Goal: Task Accomplishment & Management: Manage account settings

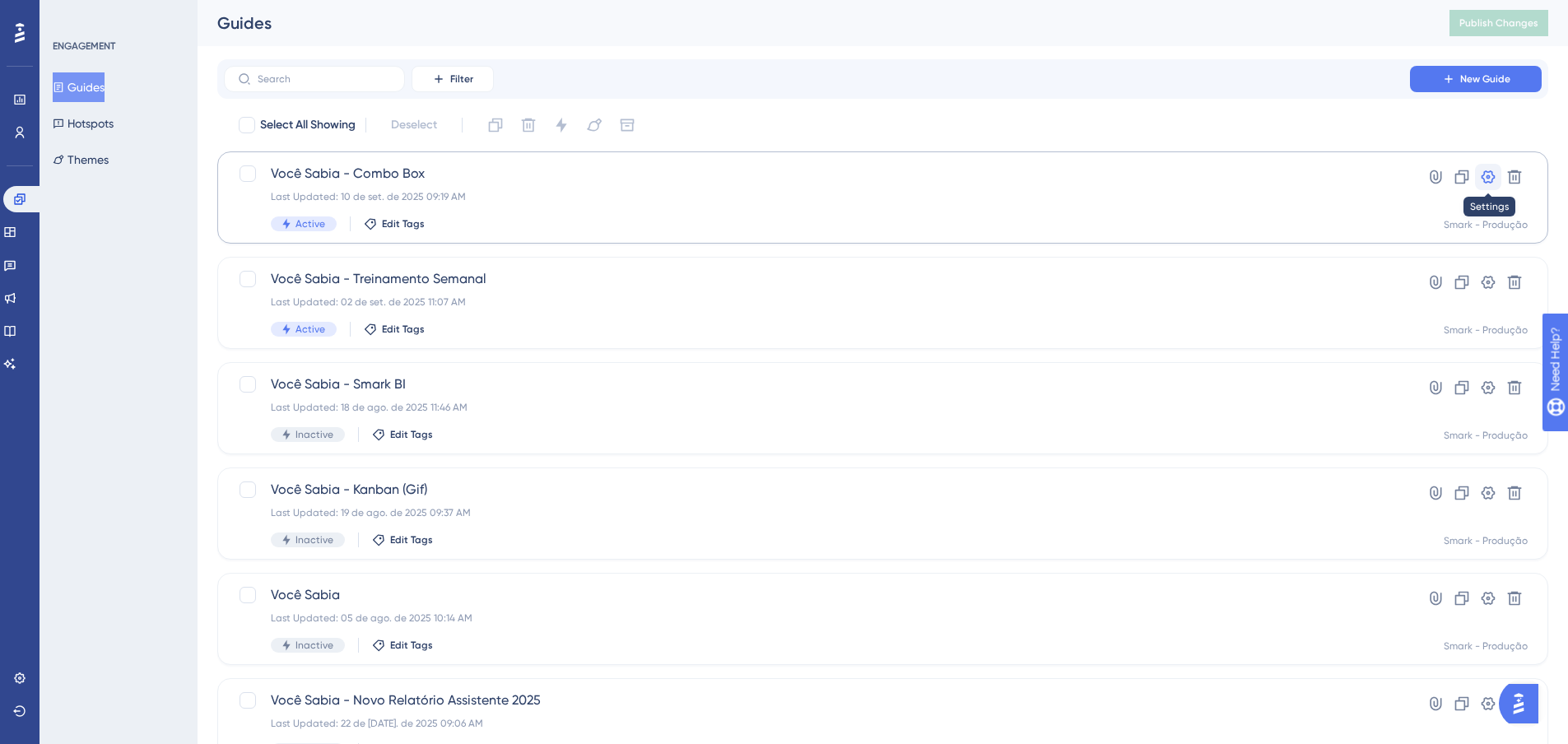
click at [1487, 182] on icon at bounding box center [1489, 177] width 14 height 14
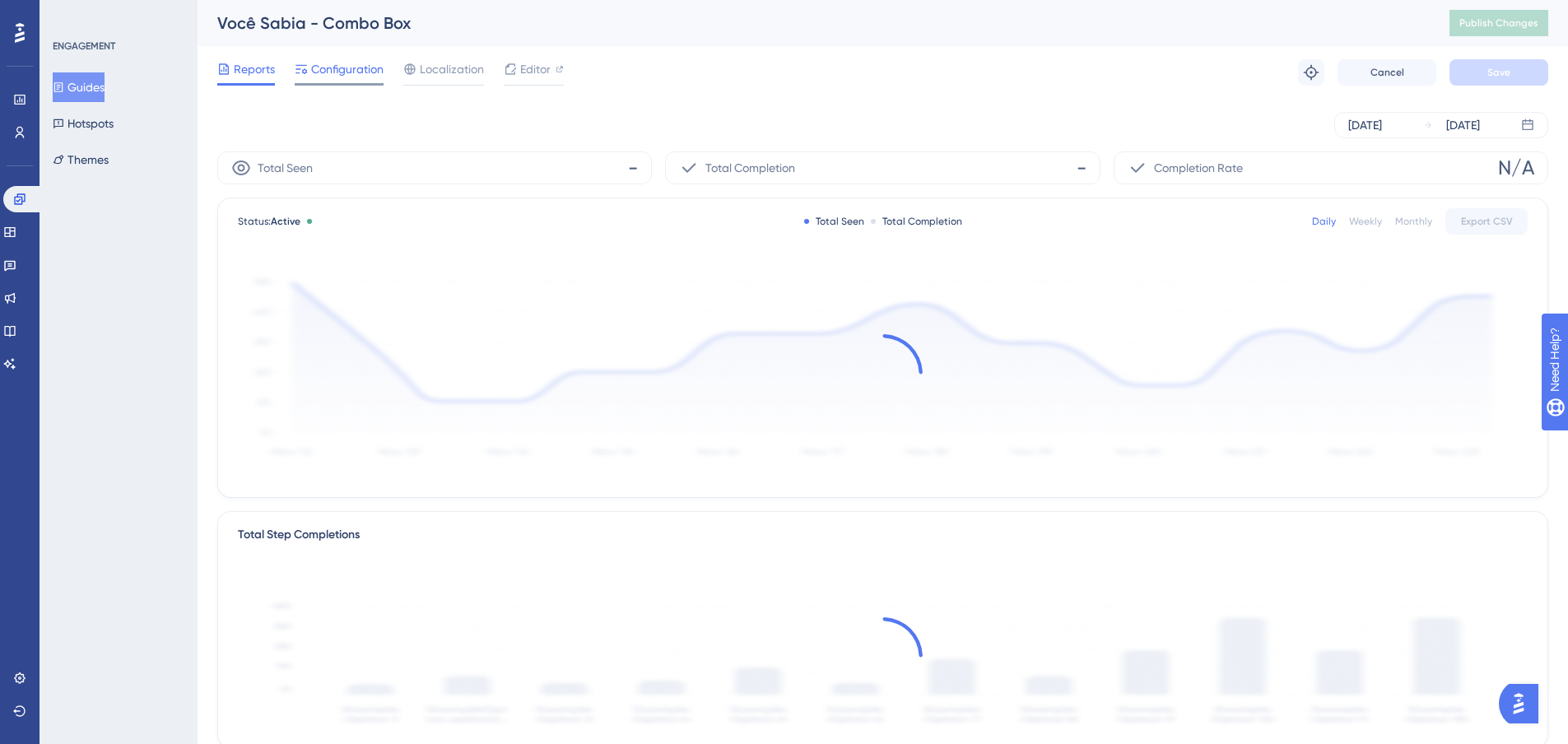
click at [322, 67] on span "Configuration" at bounding box center [348, 69] width 72 height 19
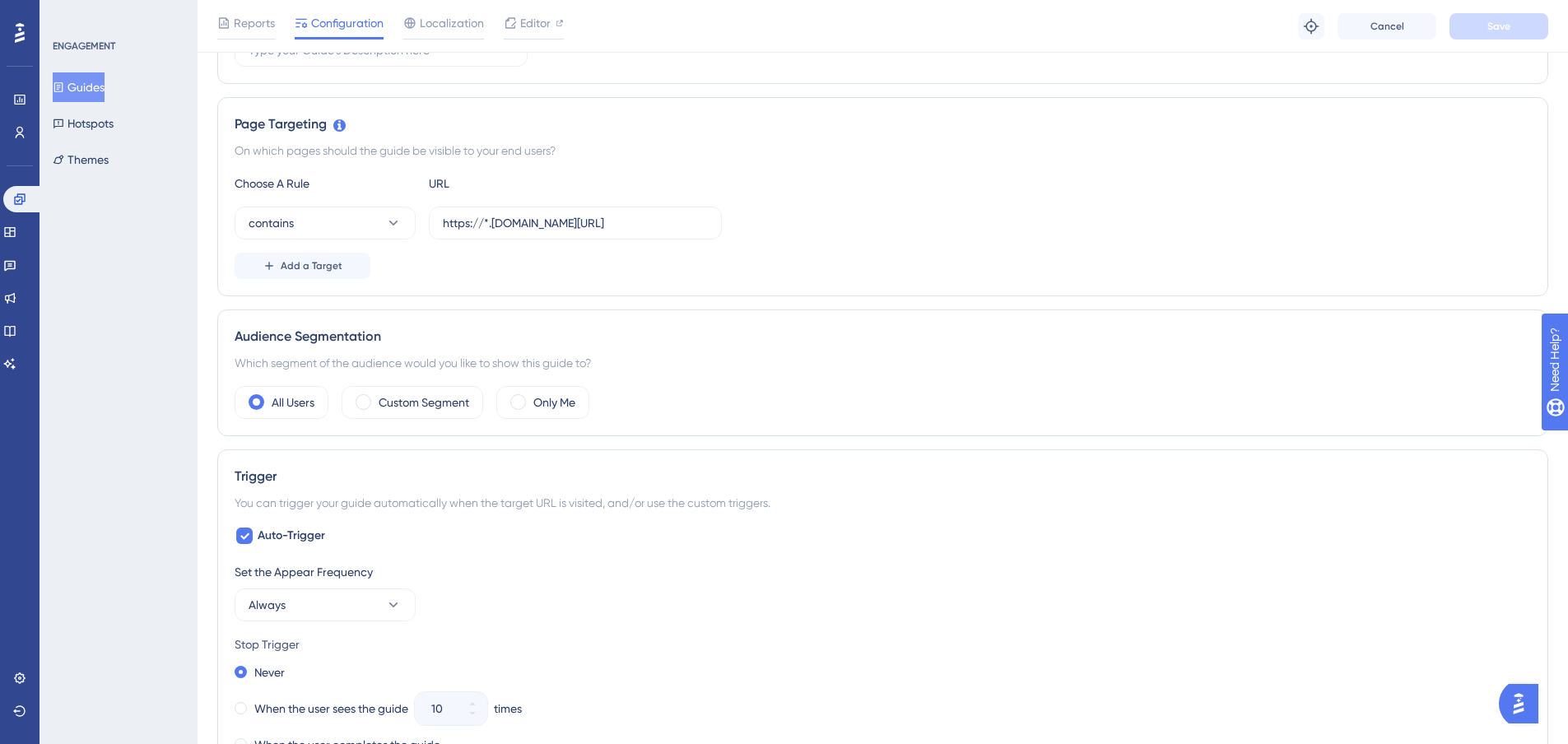
scroll to position [494, 0]
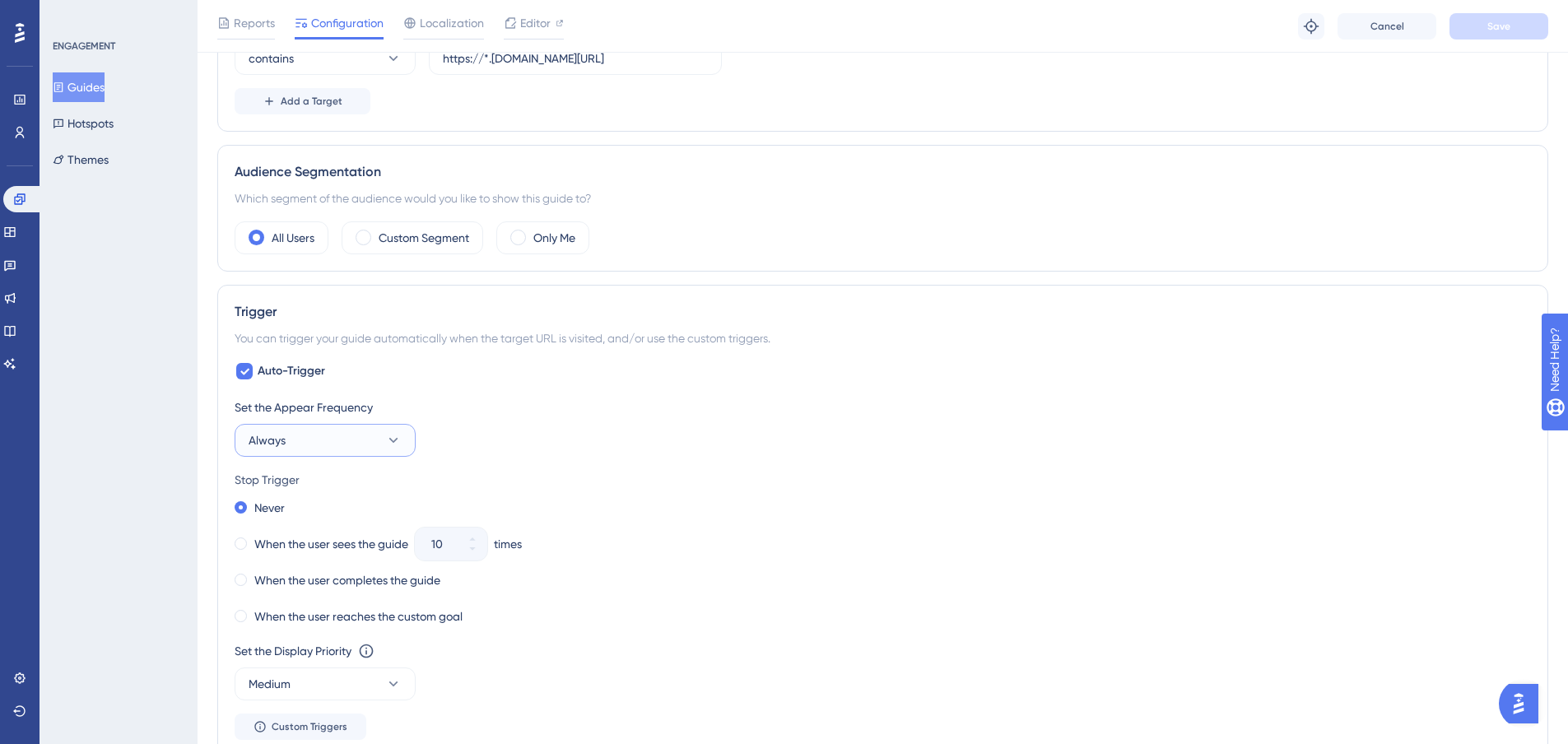
click at [308, 441] on button "Always" at bounding box center [325, 440] width 181 height 33
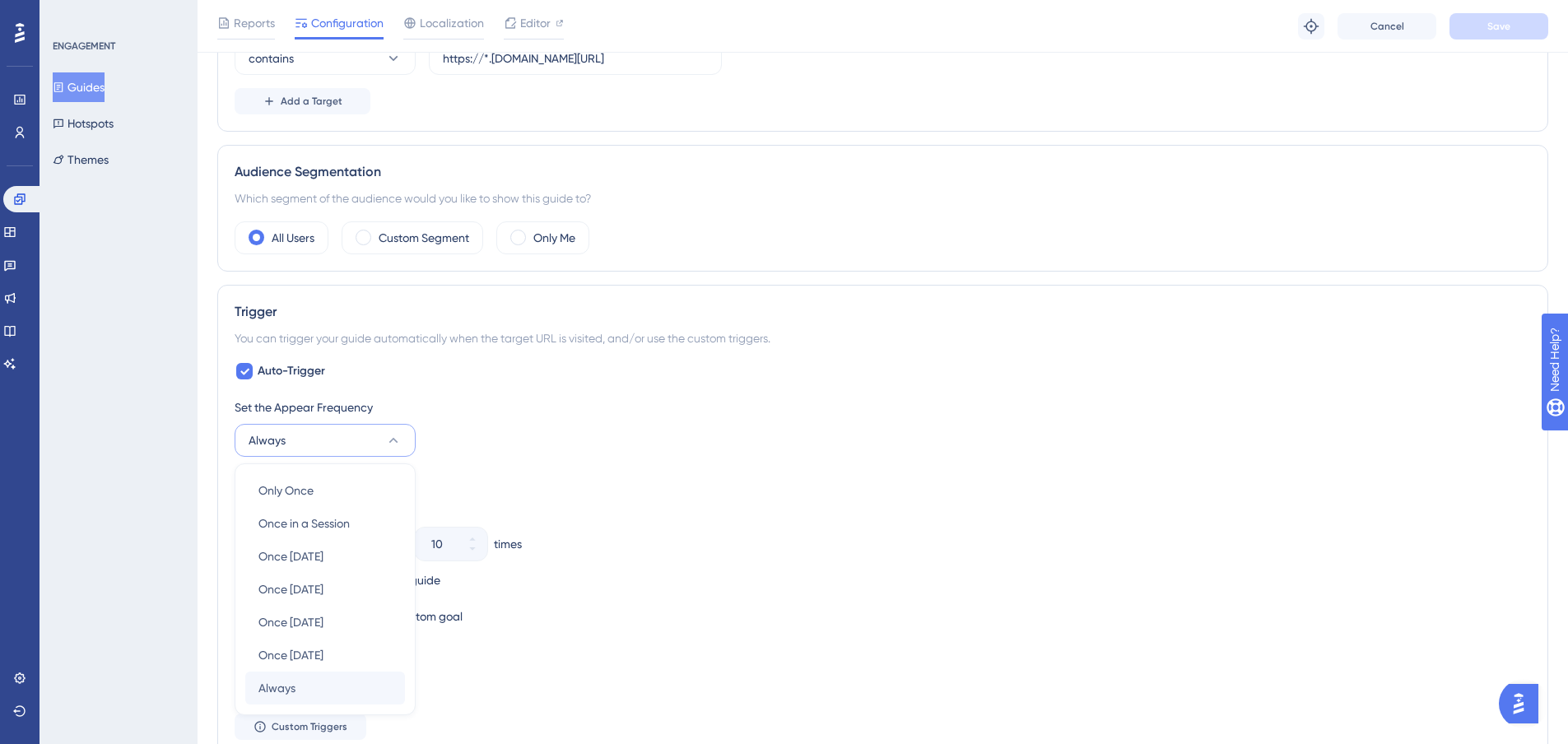
scroll to position [711, 0]
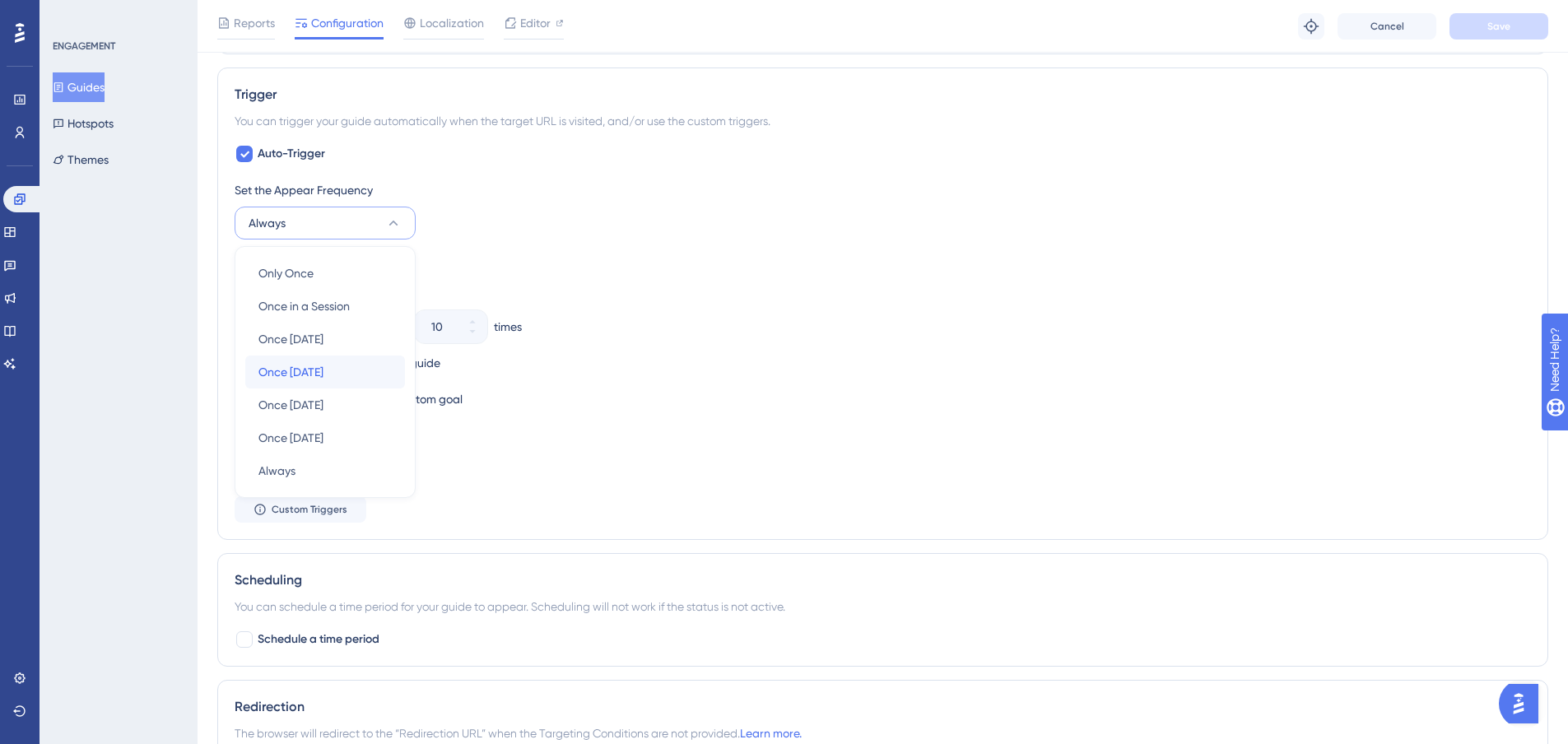
click at [338, 373] on div "Once [DATE] Once [DATE]" at bounding box center [324, 372] width 133 height 33
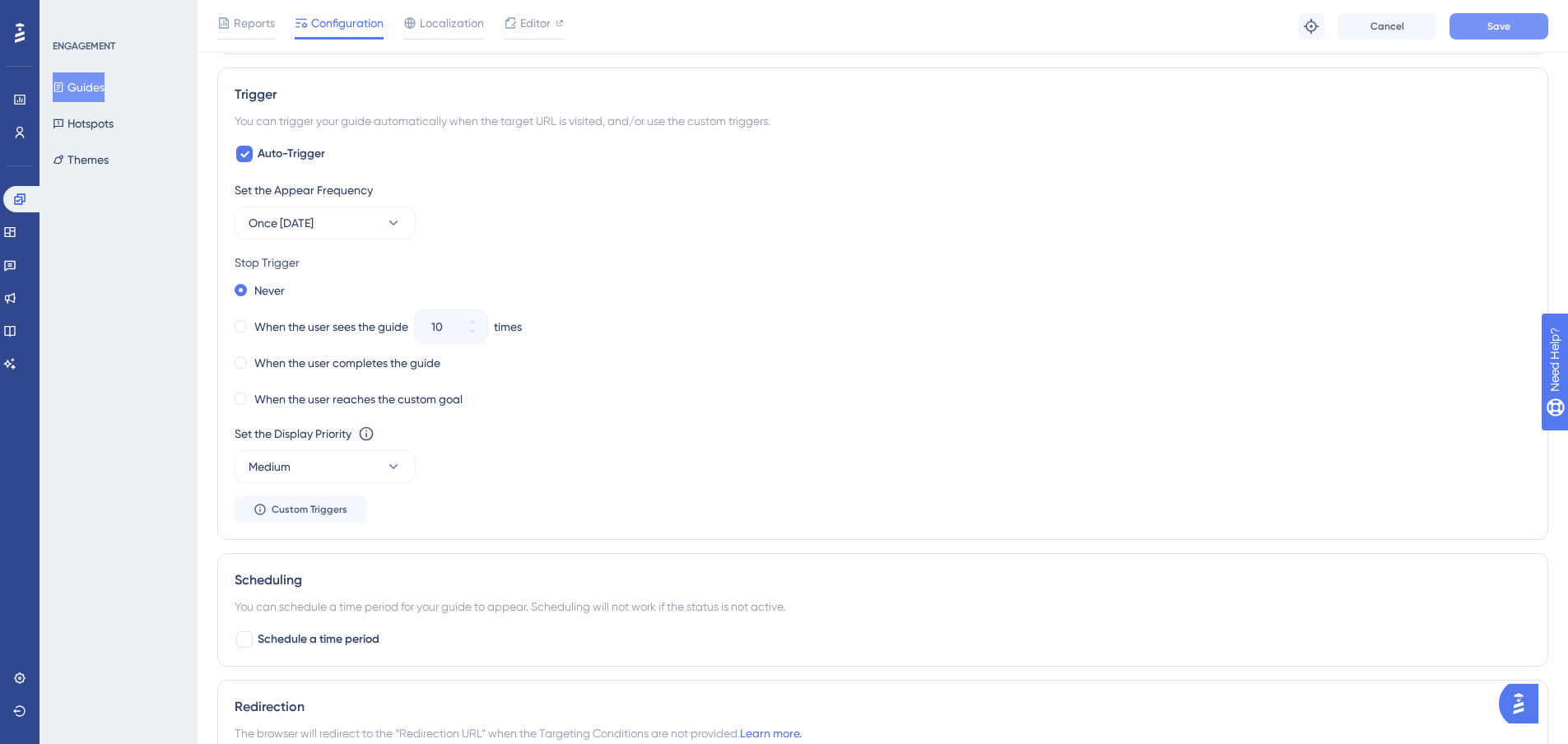
click at [1502, 32] on span "Save" at bounding box center [1500, 26] width 23 height 14
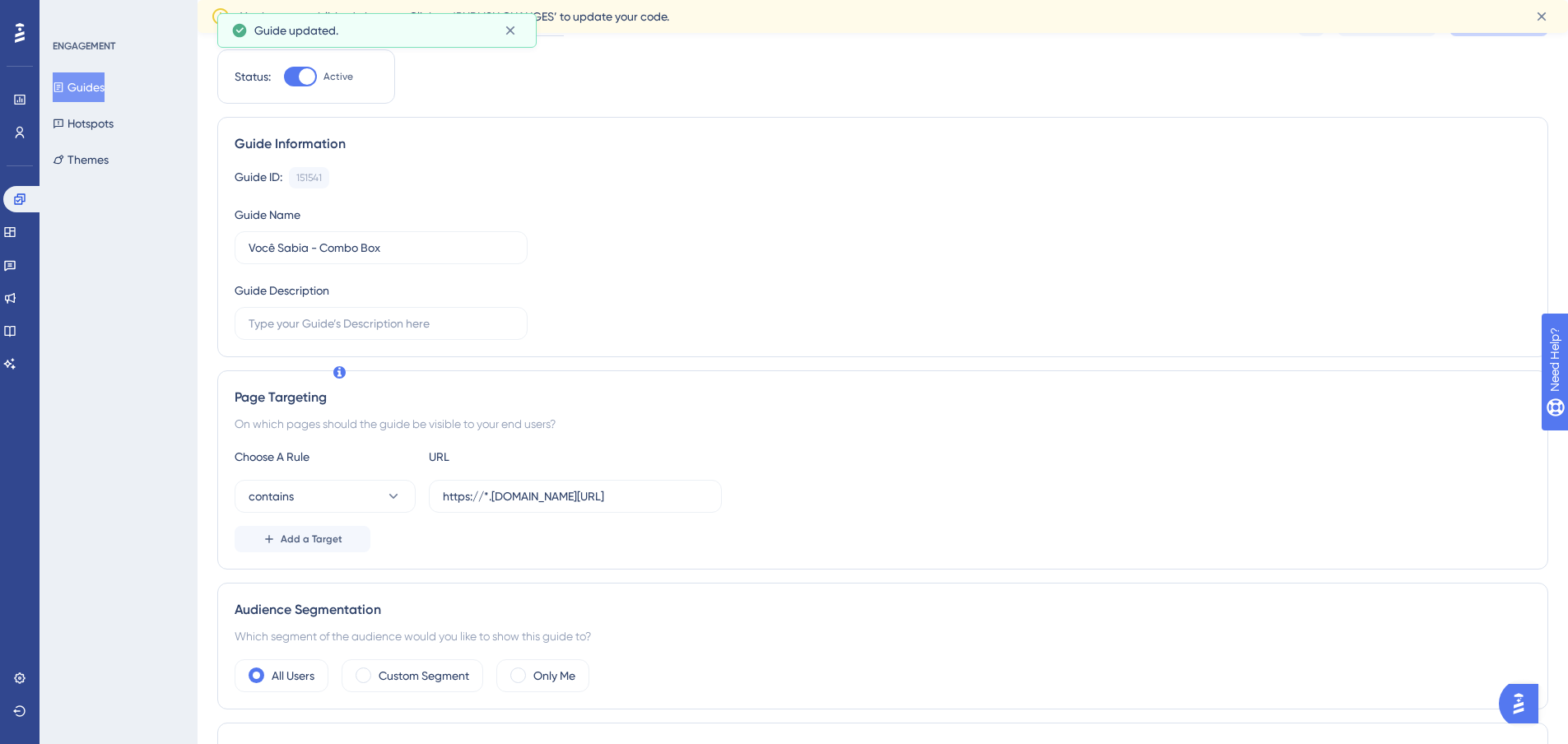
scroll to position [0, 0]
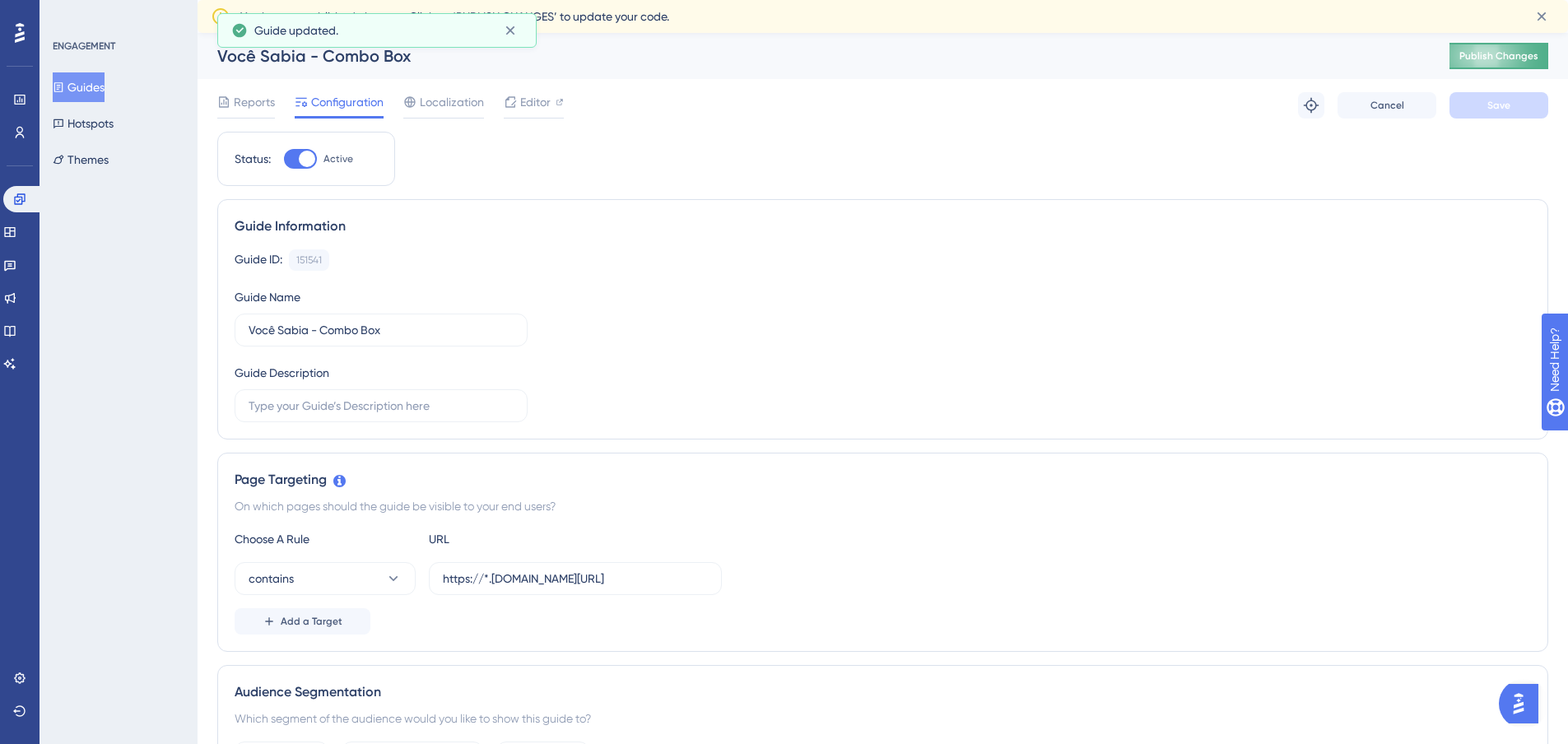
click at [1523, 57] on span "Publish Changes" at bounding box center [1499, 56] width 79 height 14
